Goal: Transaction & Acquisition: Download file/media

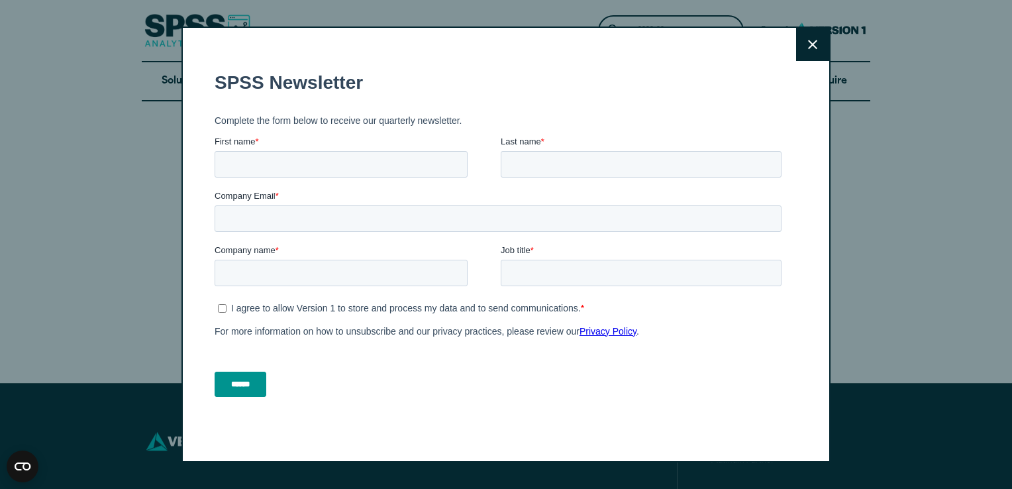
click at [822, 48] on button "Close" at bounding box center [812, 44] width 33 height 33
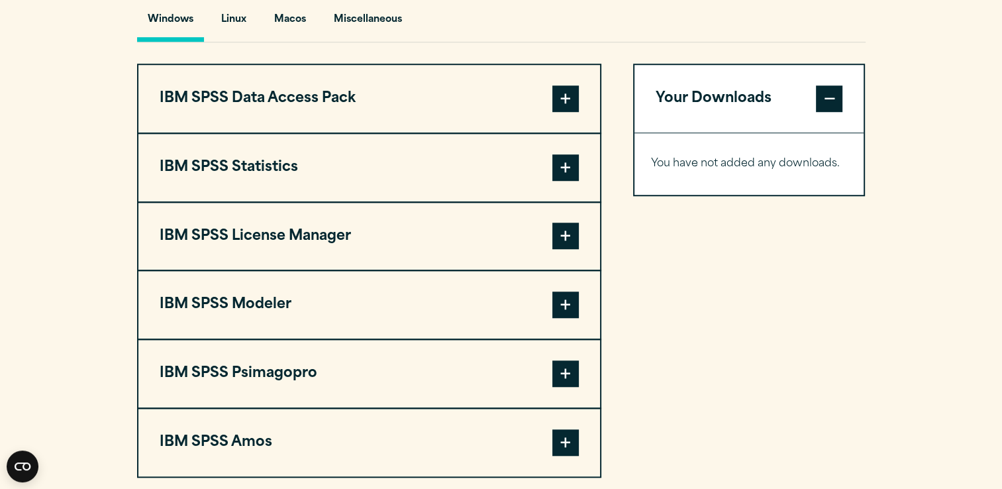
scroll to position [1012, 0]
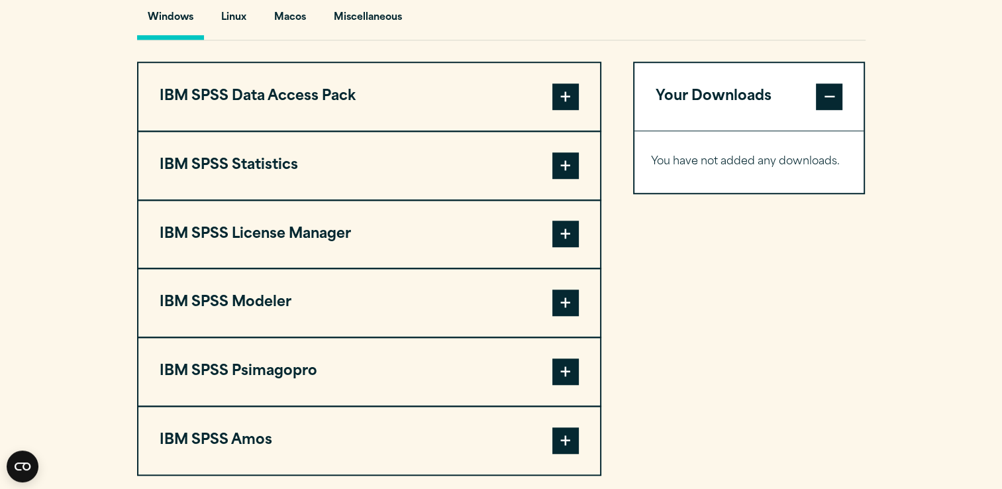
click at [564, 166] on span at bounding box center [566, 165] width 26 height 26
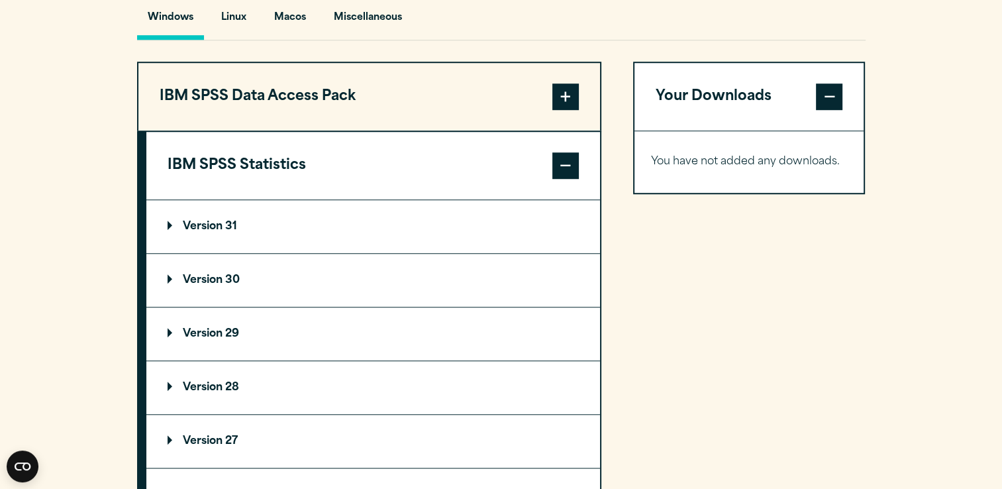
click at [195, 330] on p "Version 29" at bounding box center [204, 334] width 72 height 11
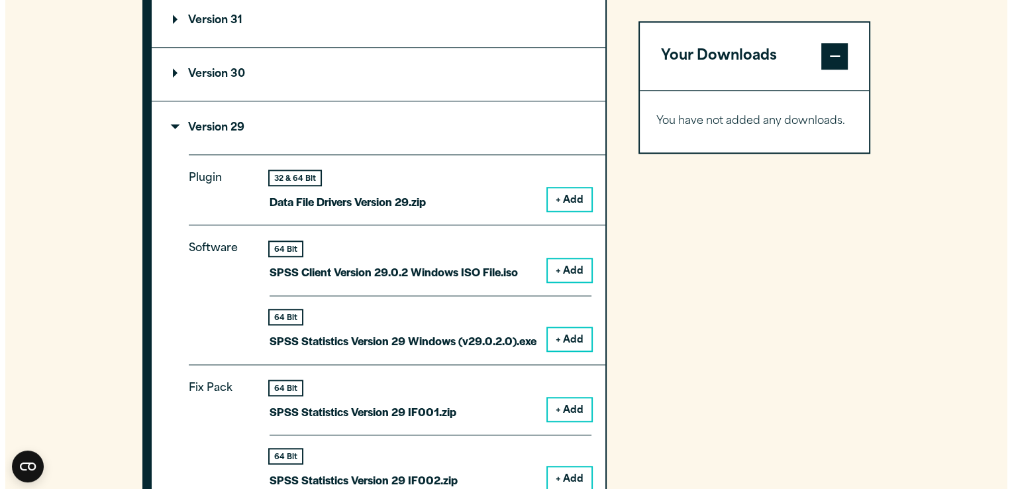
scroll to position [1218, 0]
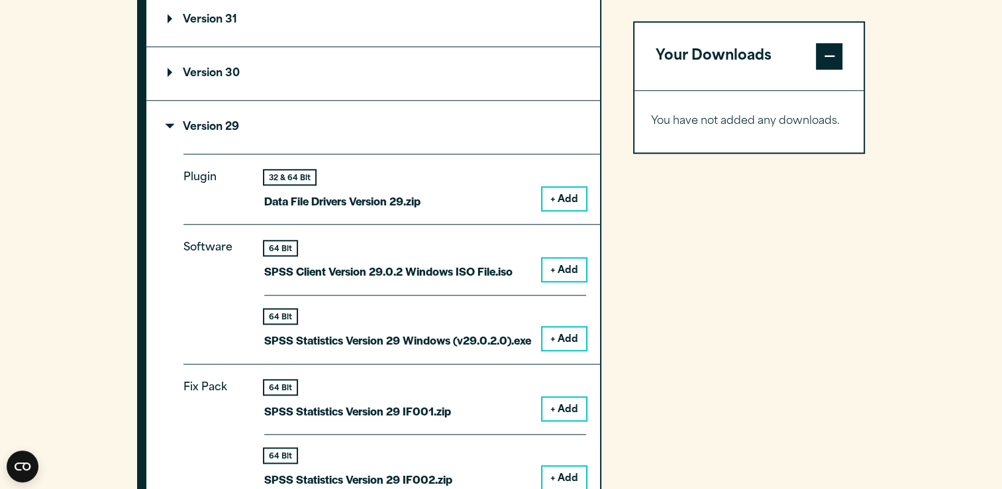
click at [578, 333] on button "+ Add" at bounding box center [565, 338] width 44 height 23
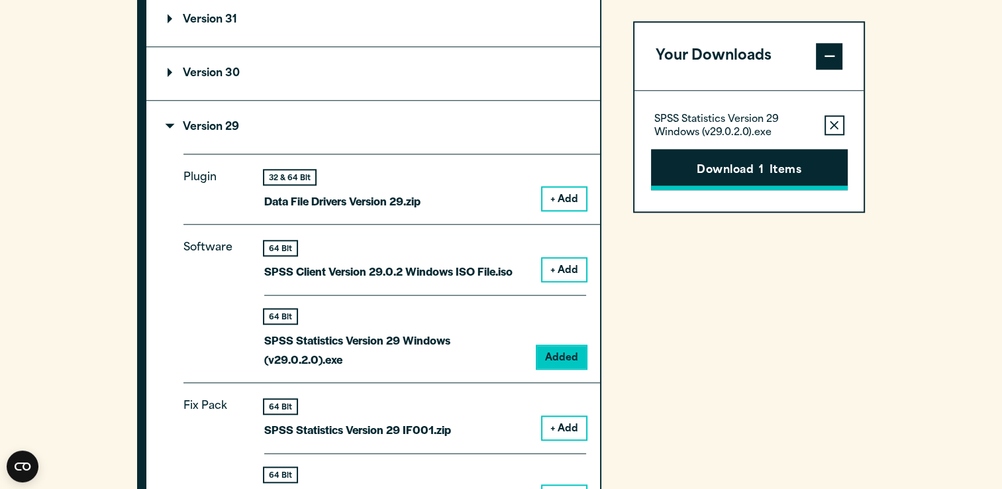
click at [789, 173] on button "Download 1 Items" at bounding box center [749, 169] width 197 height 41
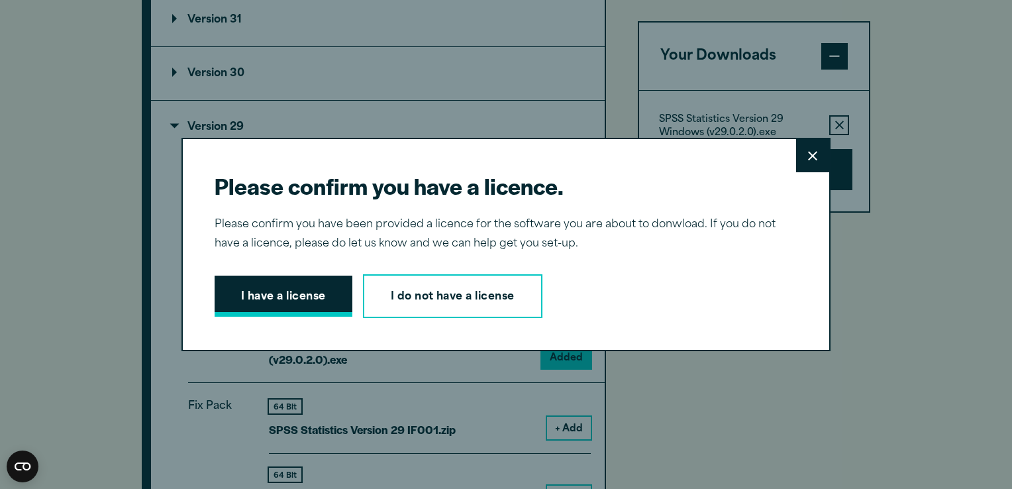
click at [321, 301] on button "I have a license" at bounding box center [284, 296] width 138 height 41
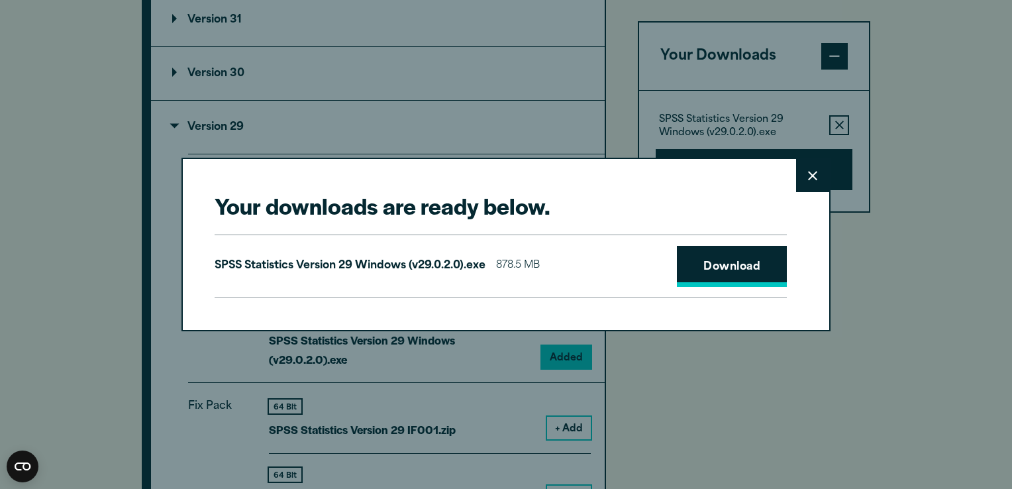
click at [704, 261] on link "Download" at bounding box center [732, 266] width 110 height 41
